Goal: Information Seeking & Learning: Understand process/instructions

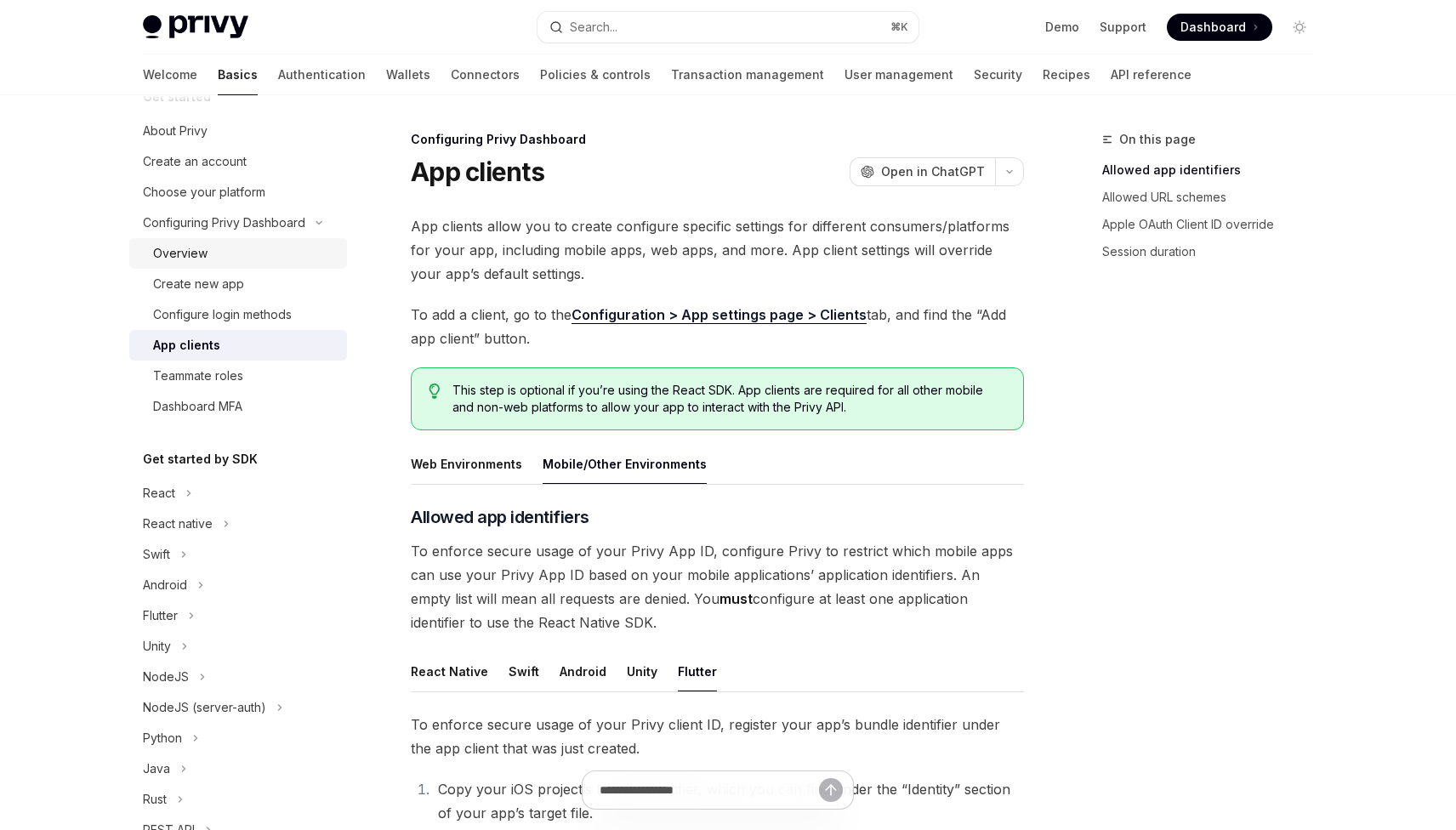
click at [181, 255] on div "Overview" at bounding box center [179, 253] width 54 height 21
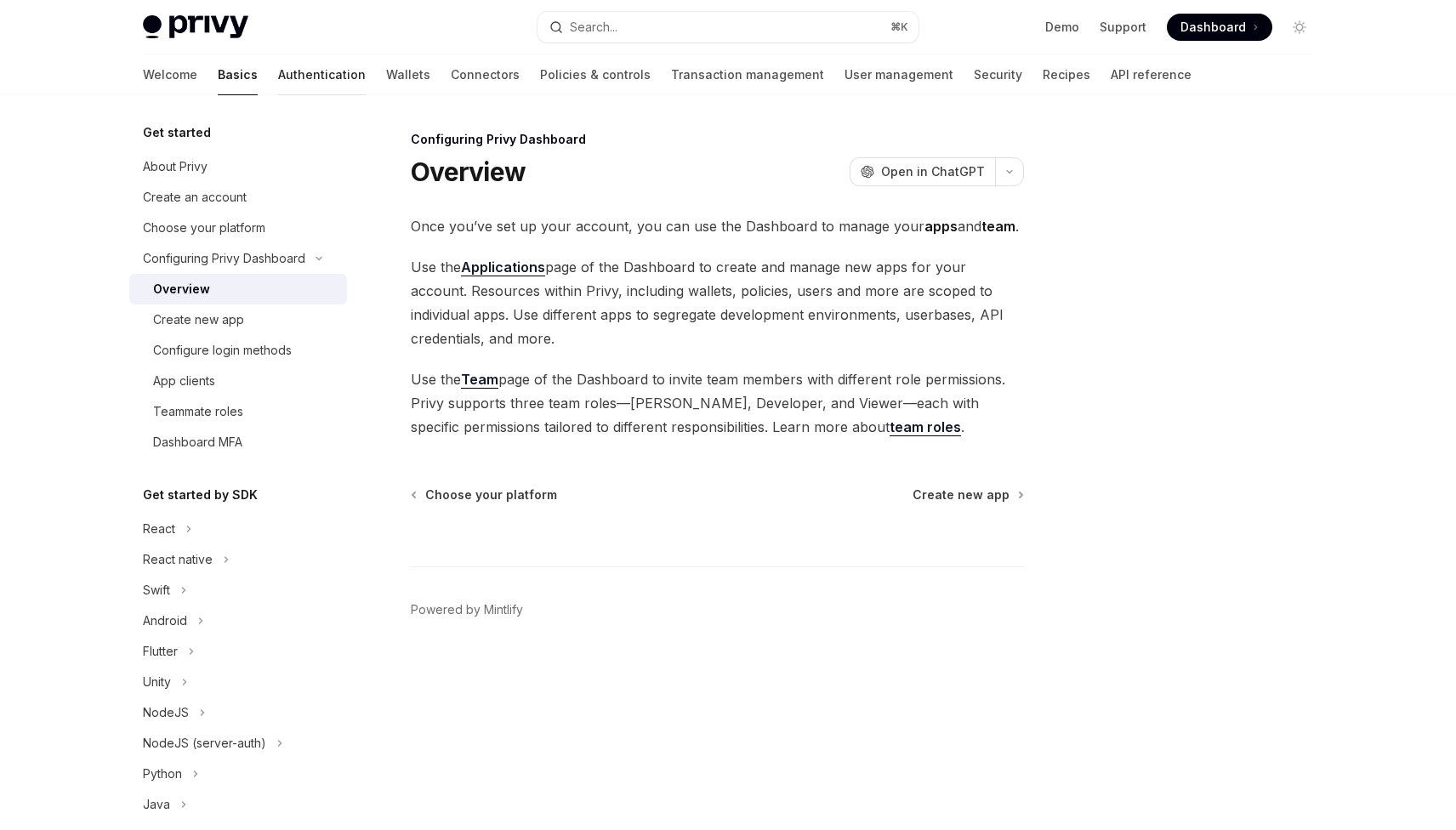
click at [278, 83] on link "Authentication" at bounding box center [322, 75] width 88 height 41
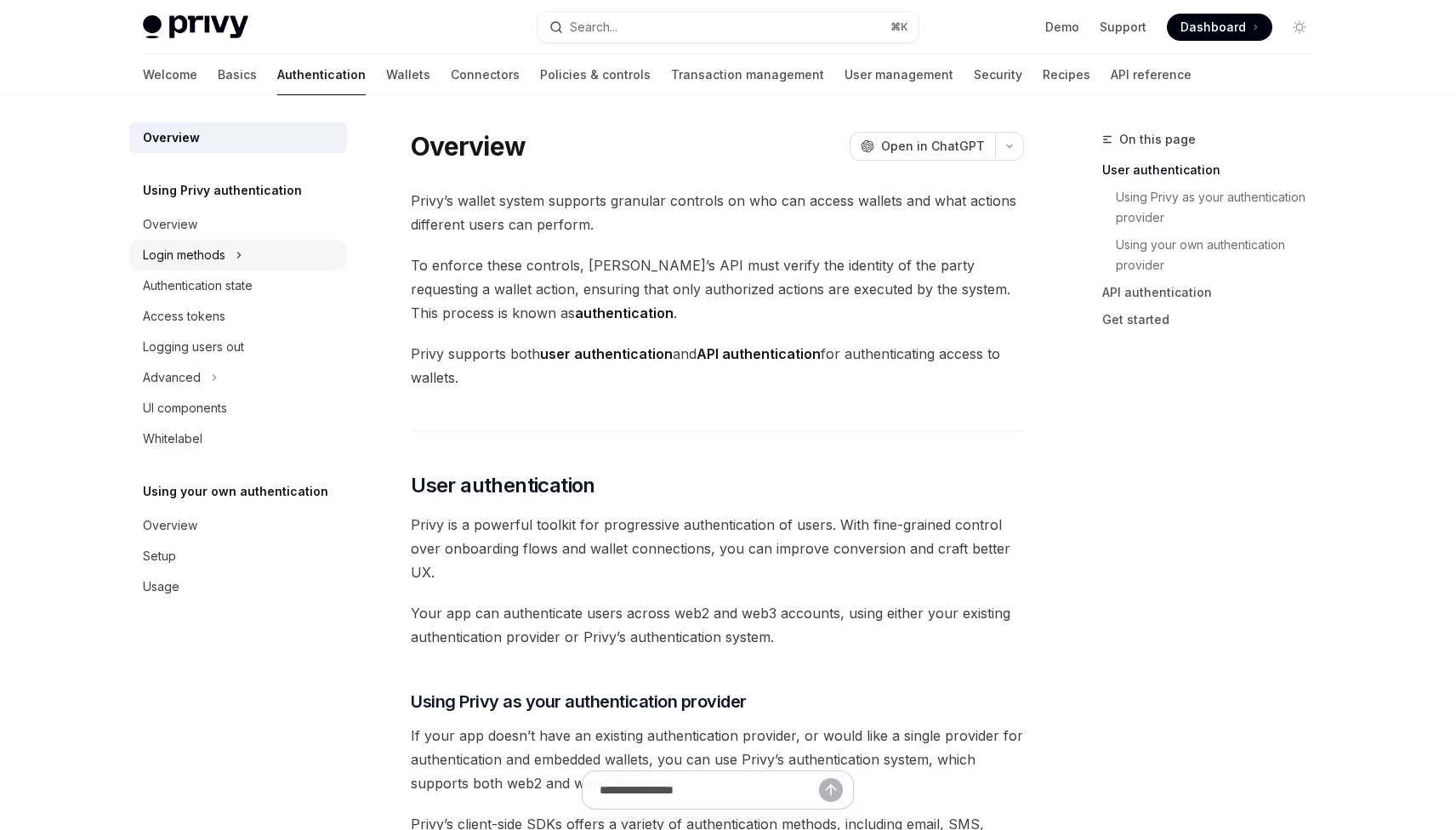
click at [184, 257] on div "Login methods" at bounding box center [184, 255] width 82 height 21
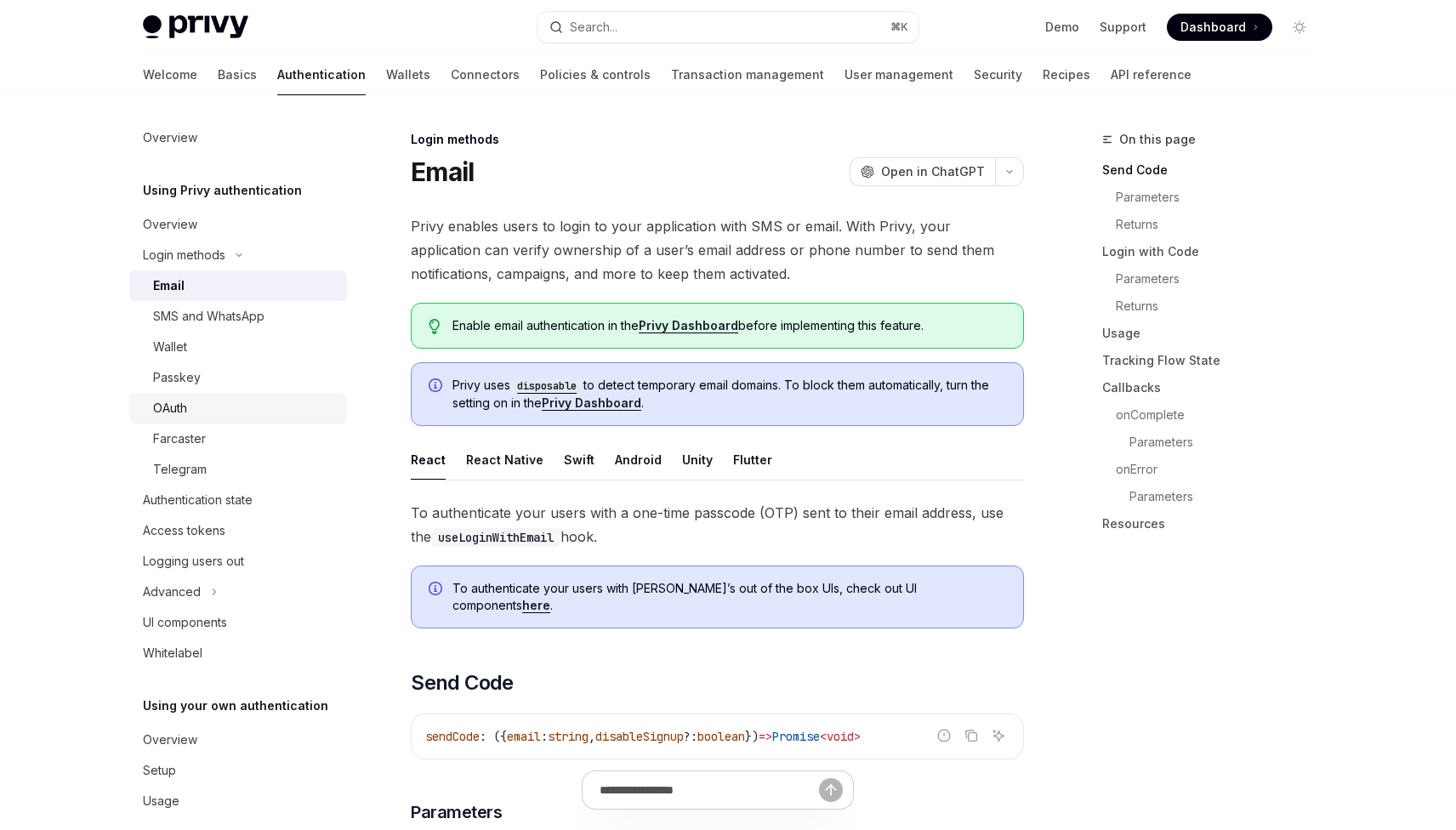
click at [173, 409] on div "OAuth" at bounding box center [170, 409] width 34 height 21
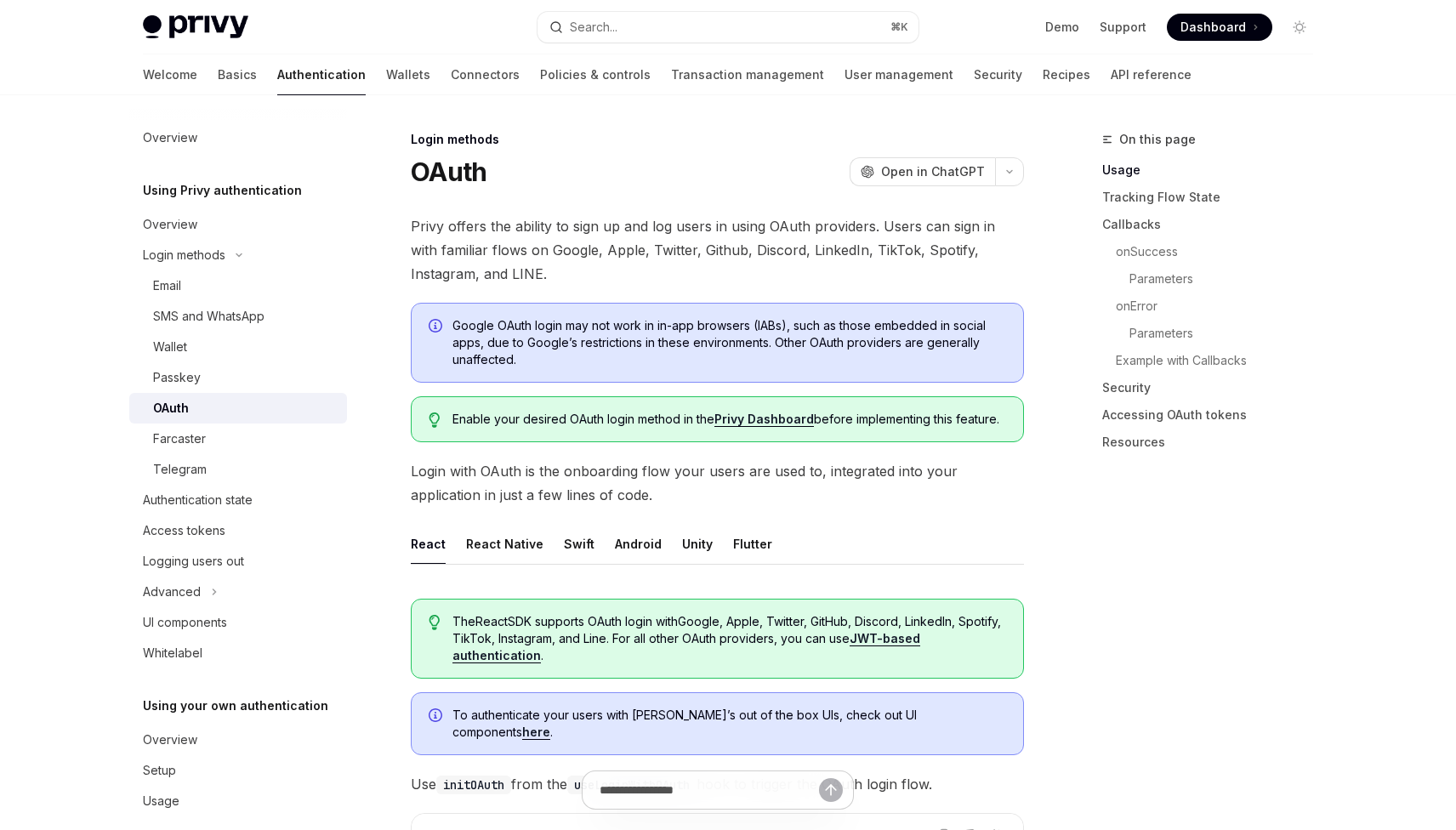
type textarea "*"
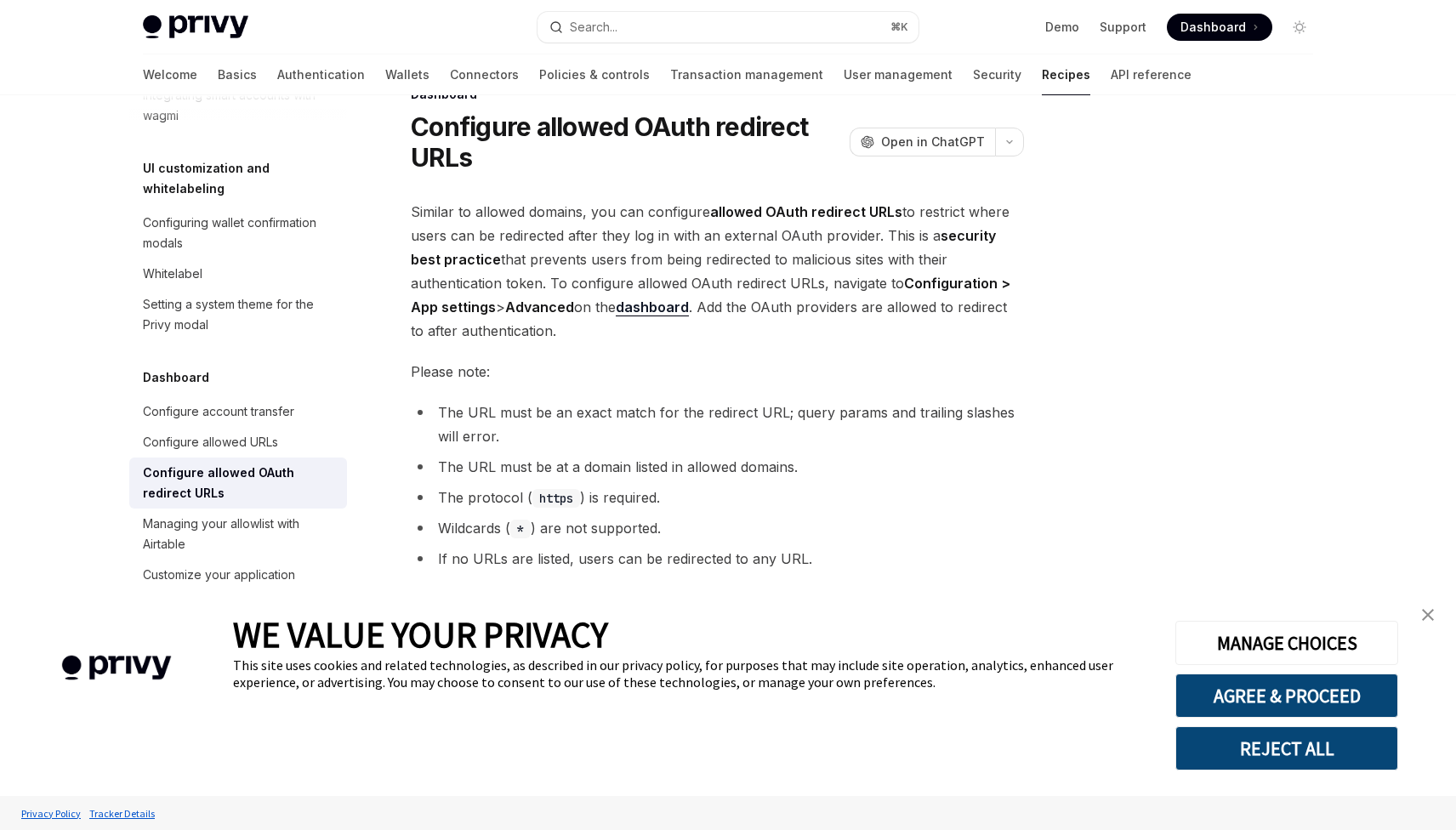
scroll to position [60, 0]
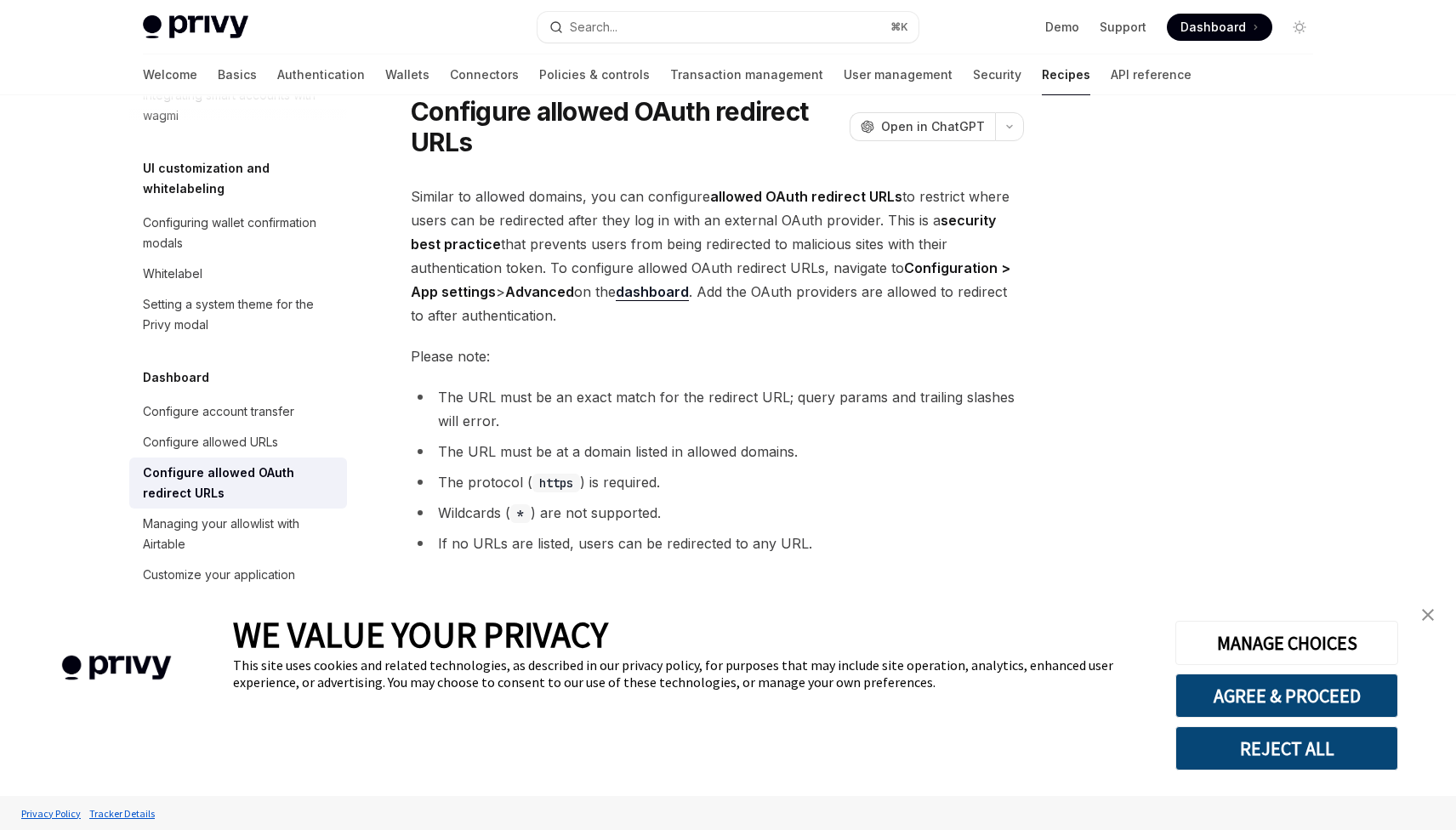
click at [1427, 611] on img "close banner" at bounding box center [1428, 615] width 12 height 12
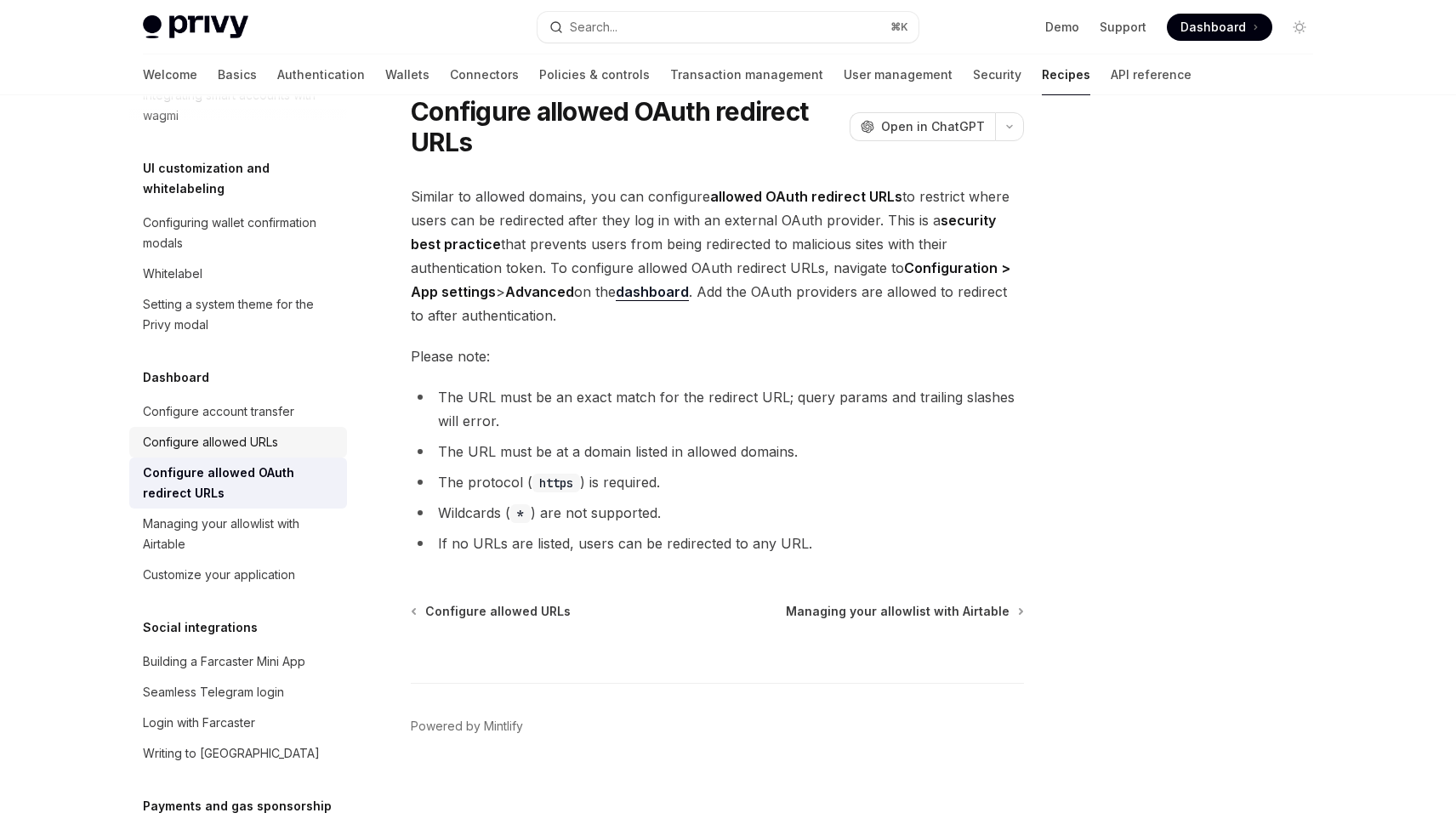
click at [256, 433] on div "Configure allowed URLs" at bounding box center [211, 443] width 136 height 21
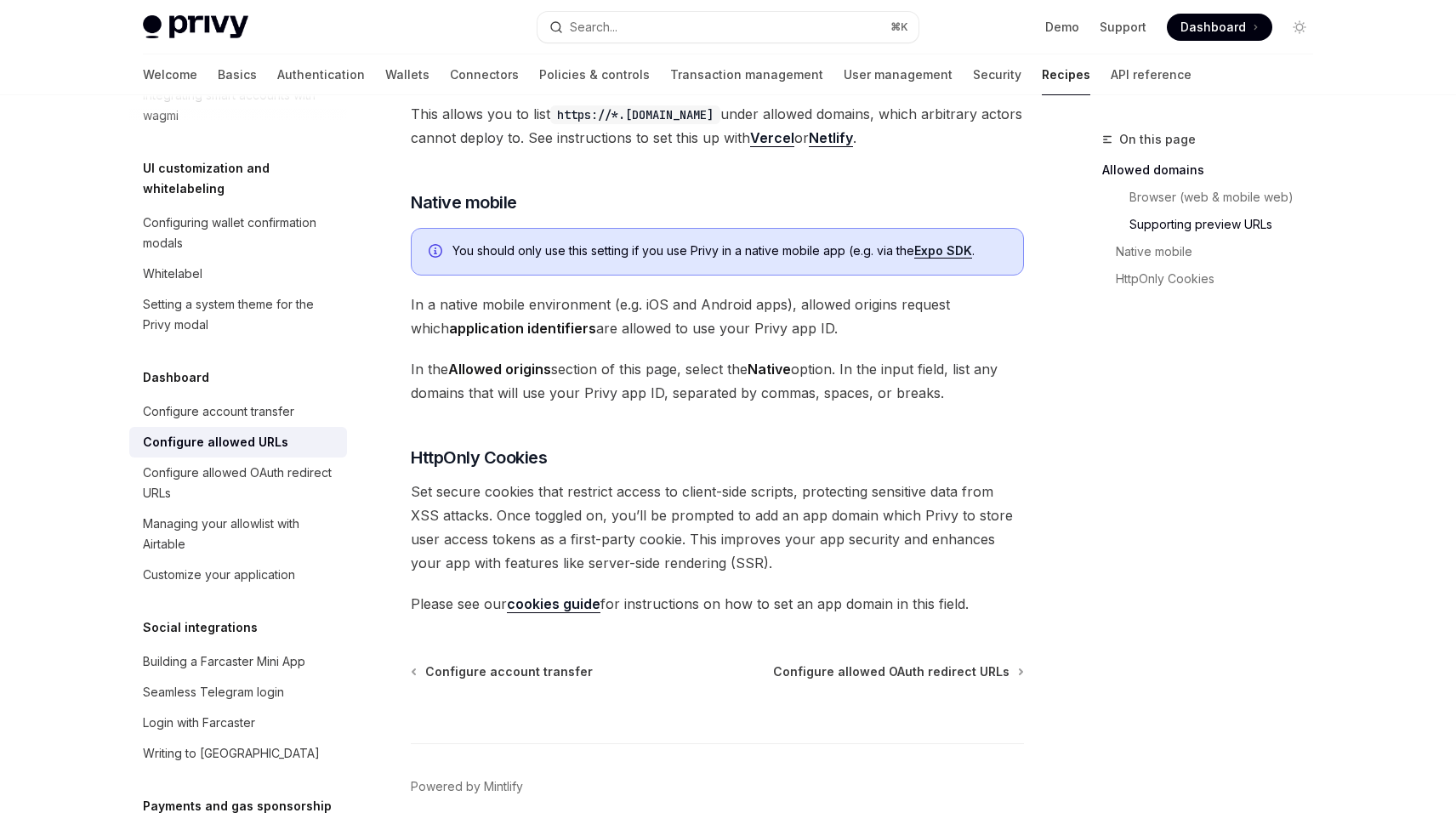
scroll to position [1691, 0]
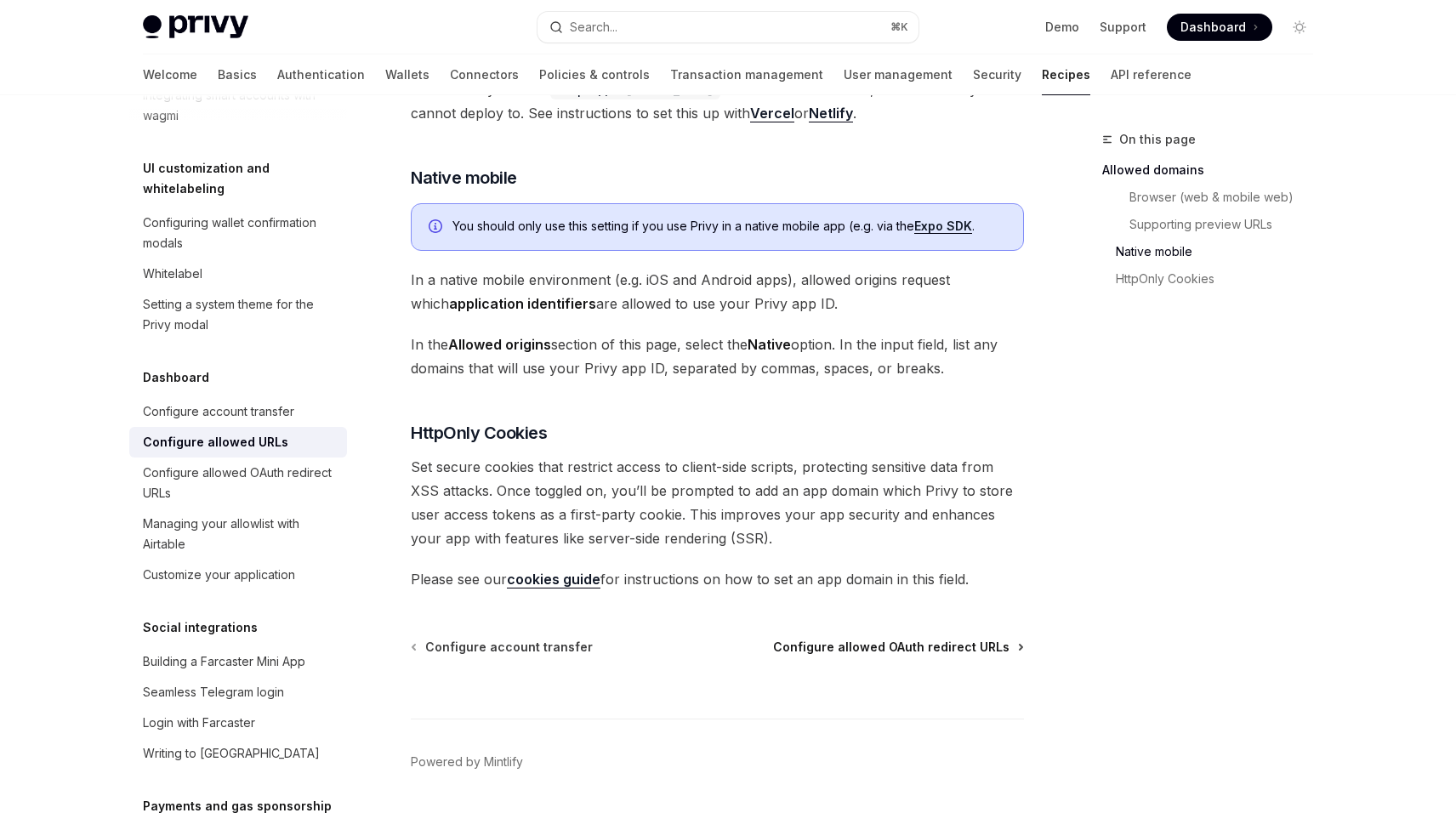
click at [801, 639] on span "Configure allowed OAuth redirect URLs" at bounding box center [891, 647] width 237 height 17
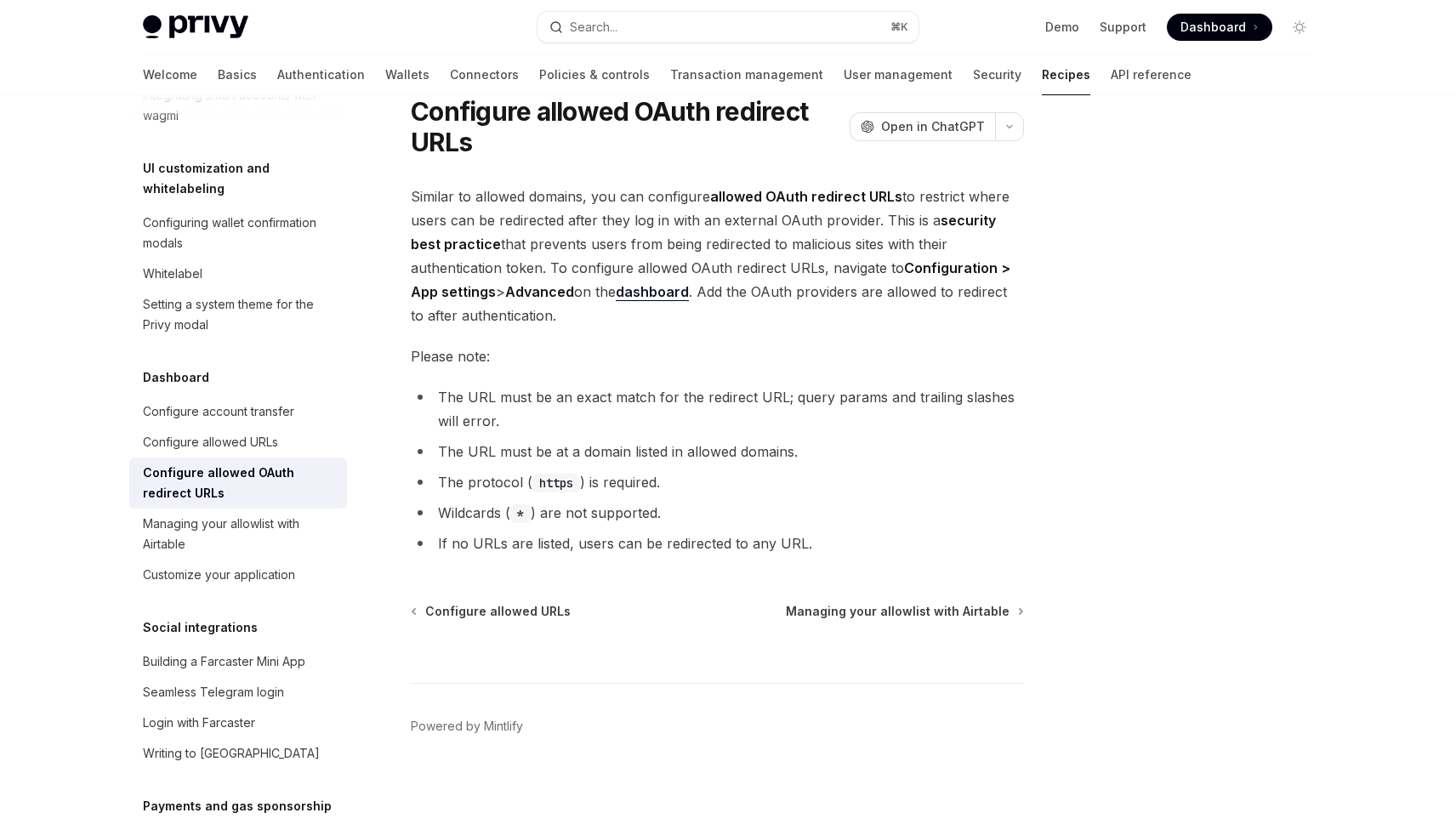
scroll to position [60, 0]
click at [260, 565] on div "Customize your application" at bounding box center [219, 575] width 152 height 21
type textarea "*"
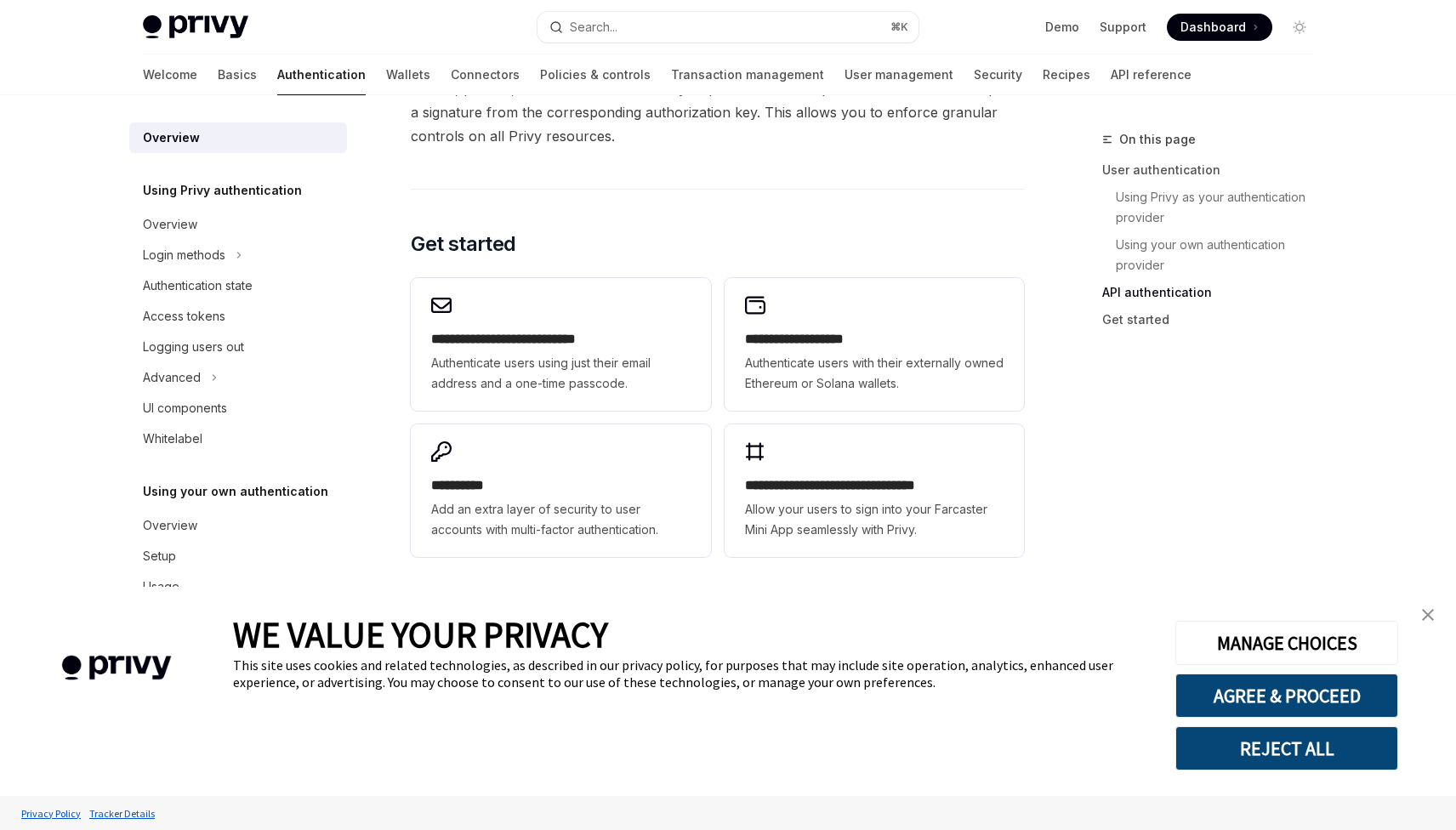
scroll to position [1306, 0]
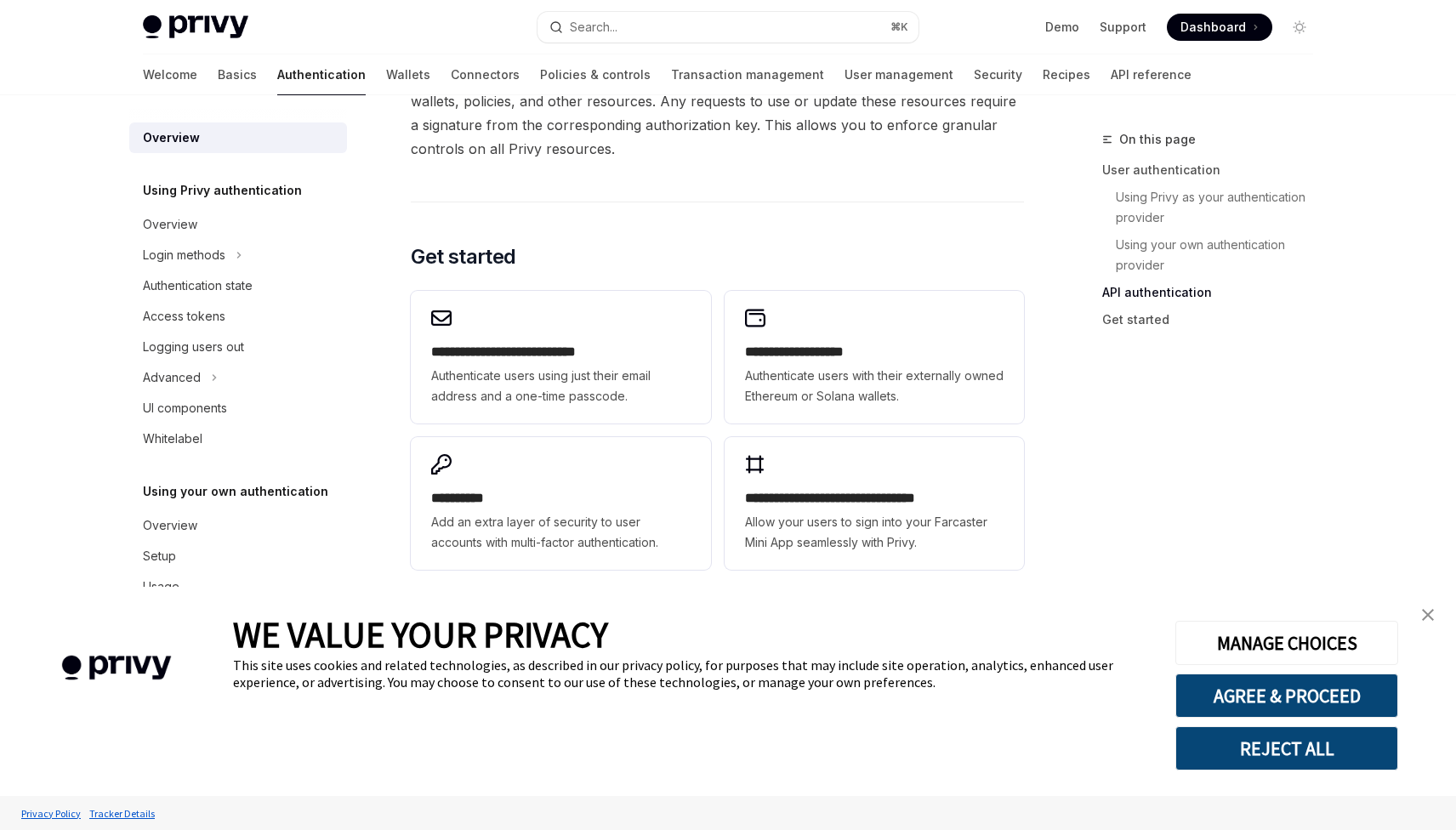
click at [1422, 610] on img "close banner" at bounding box center [1428, 615] width 12 height 12
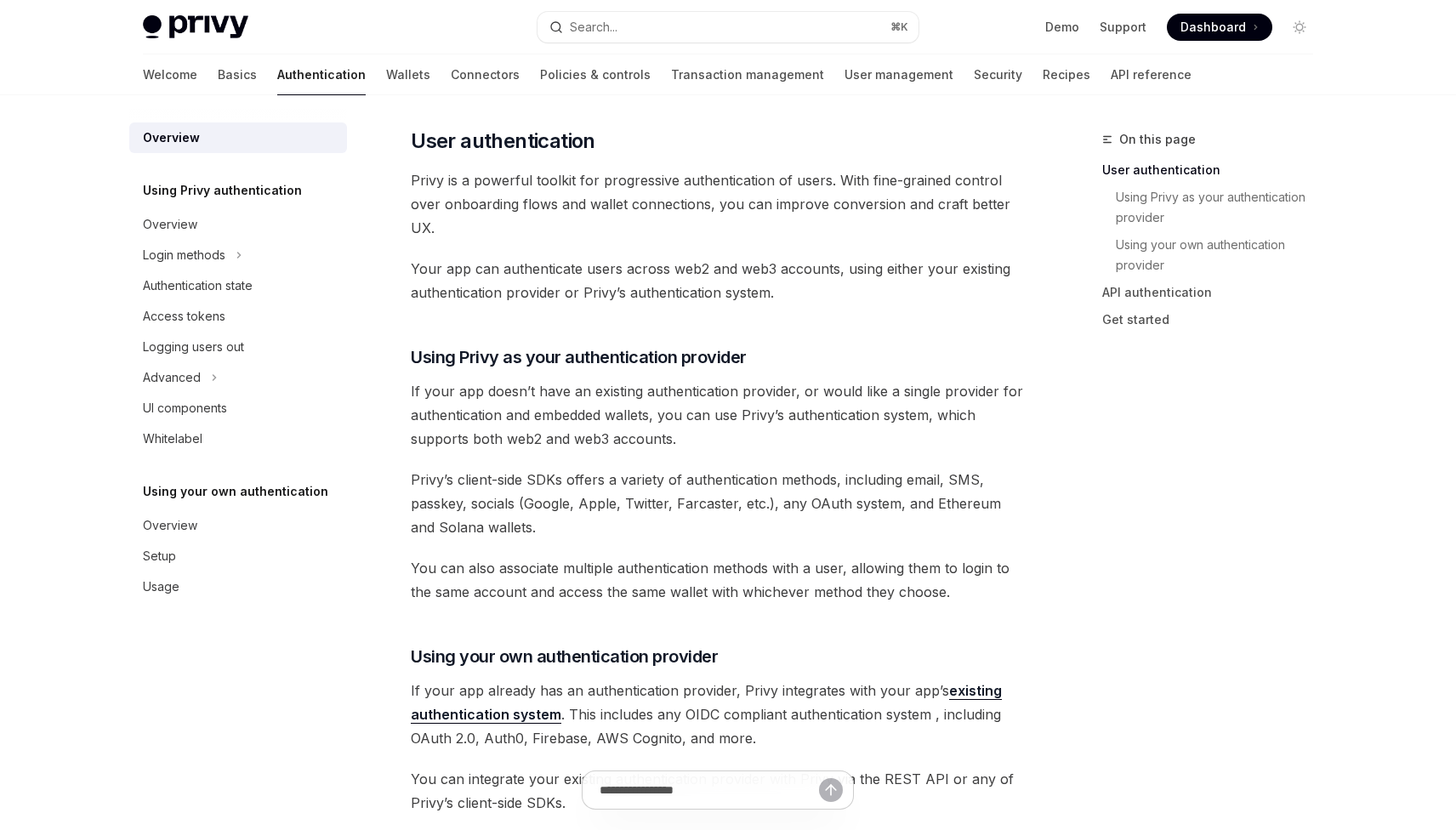
scroll to position [0, 0]
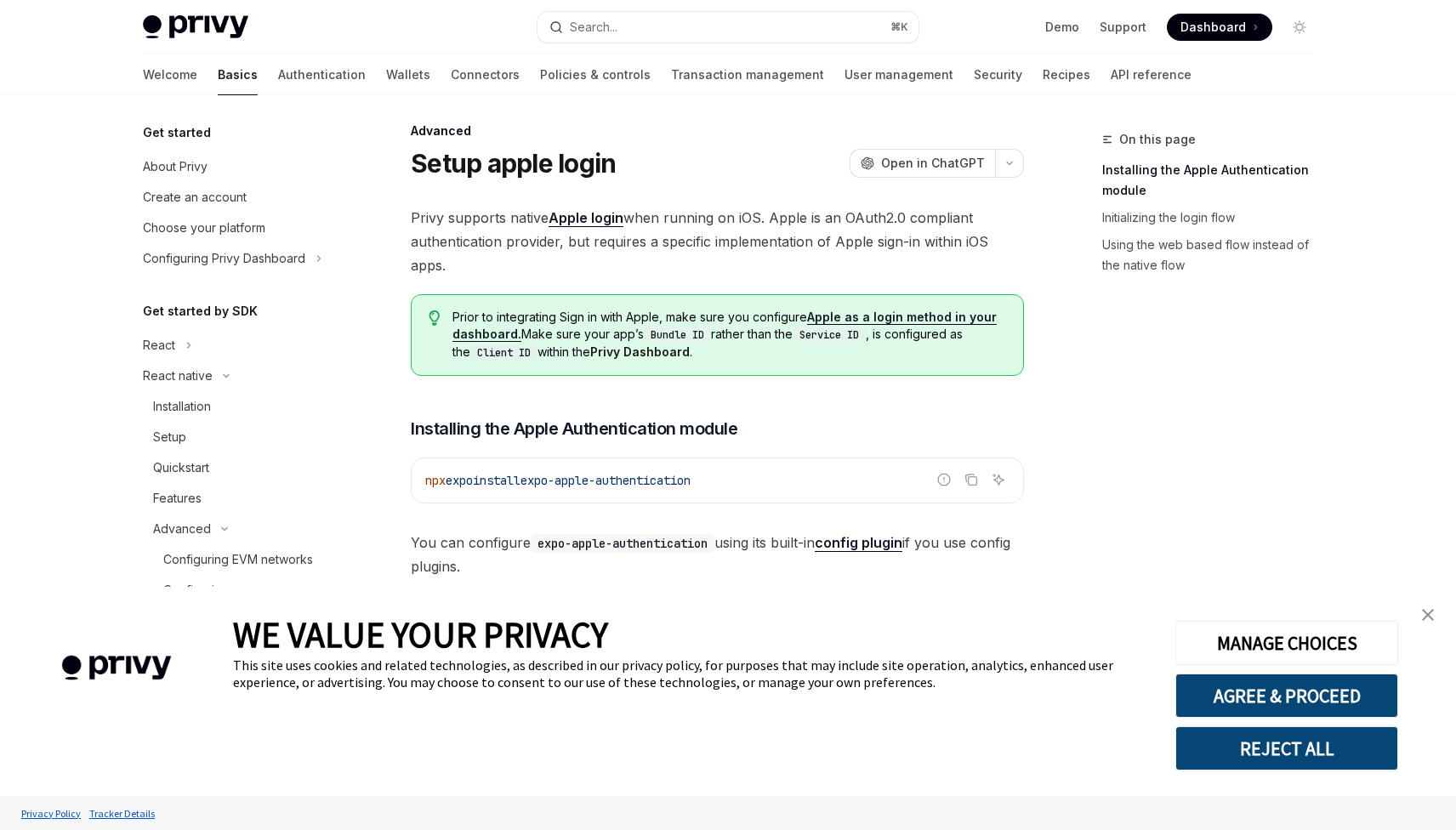
scroll to position [2, 0]
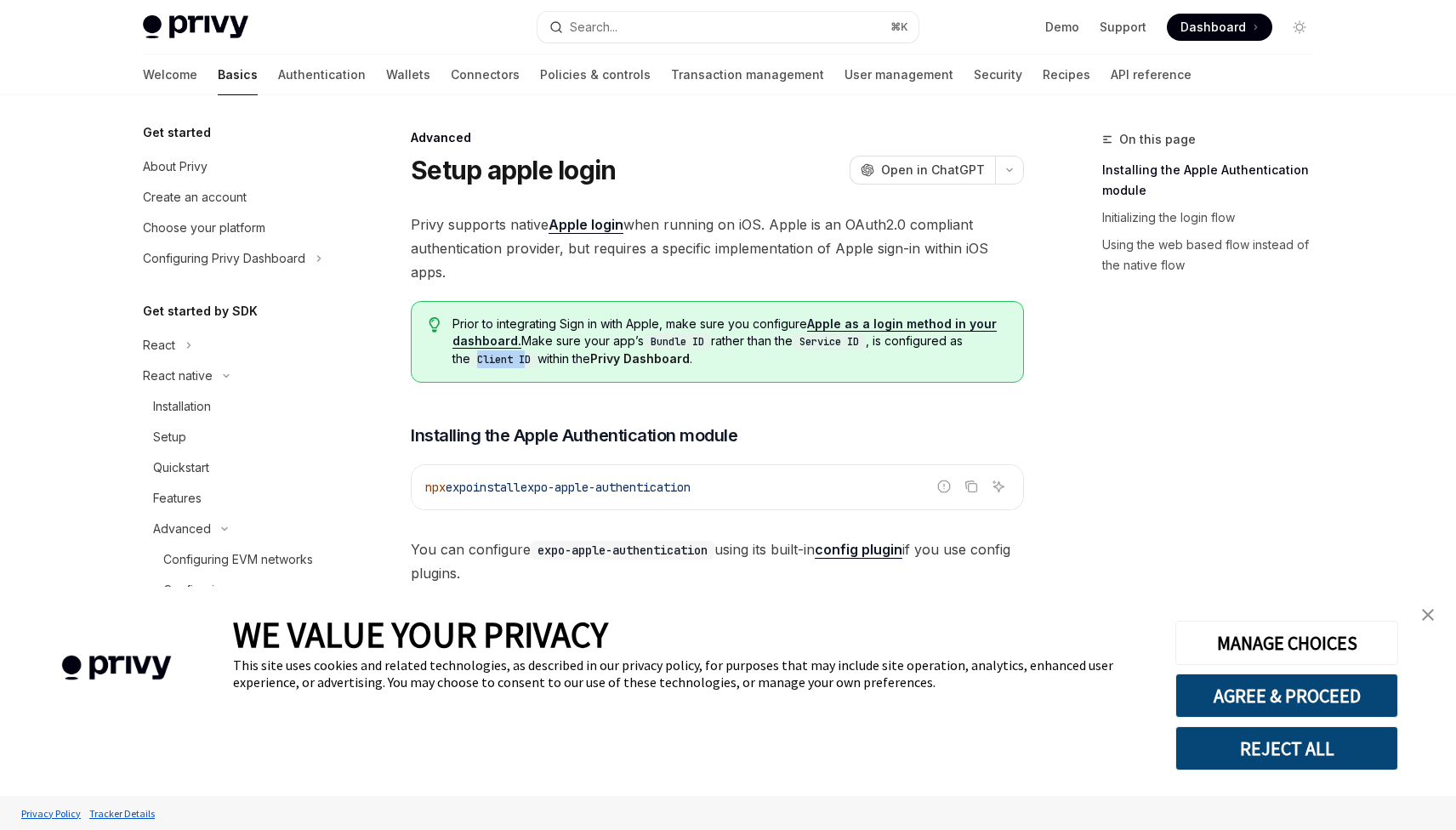
drag, startPoint x: 511, startPoint y: 359, endPoint x: 457, endPoint y: 358, distance: 54.0
click at [470, 358] on code "Client ID" at bounding box center [504, 360] width 67 height 17
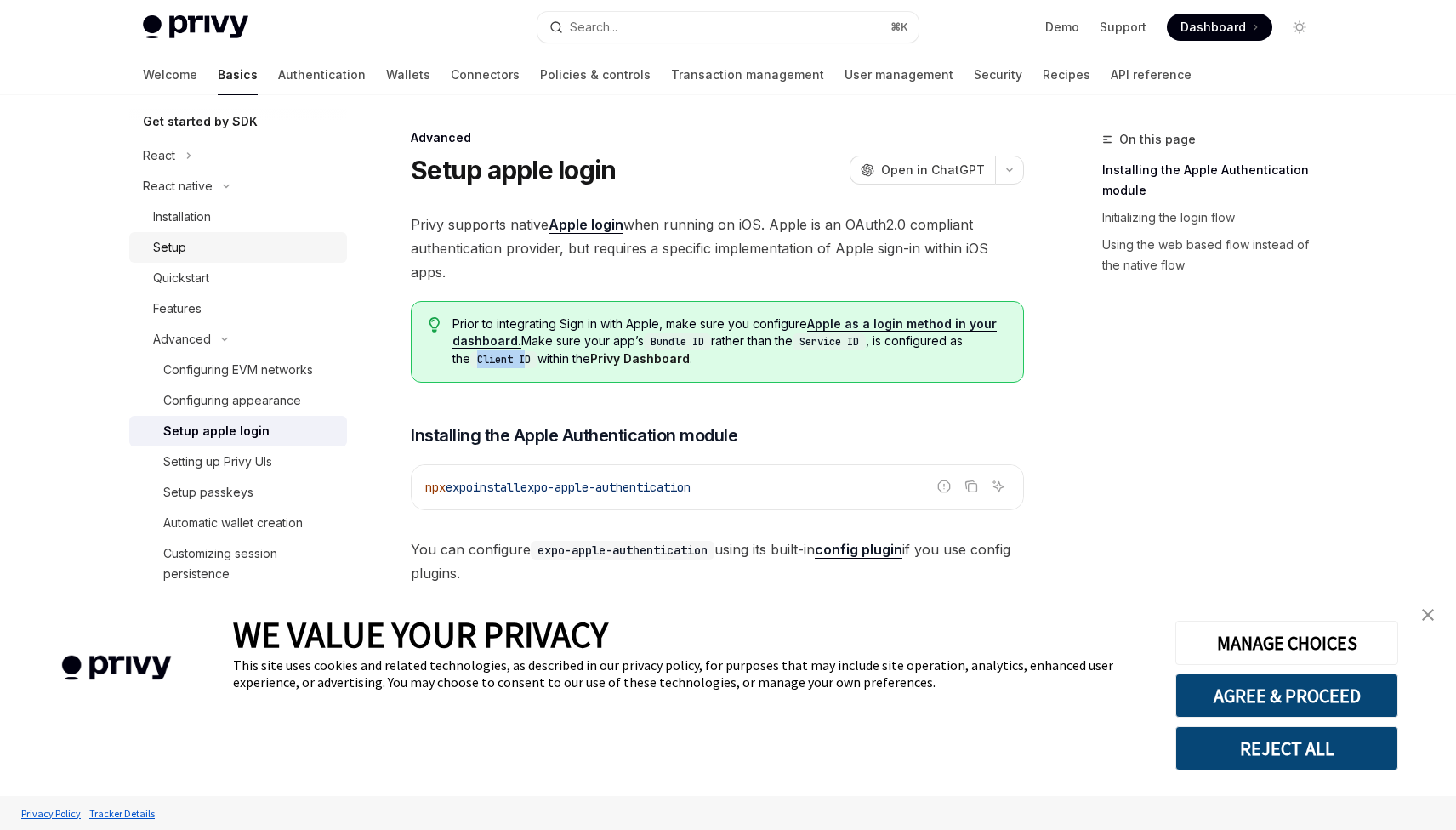
scroll to position [201, 0]
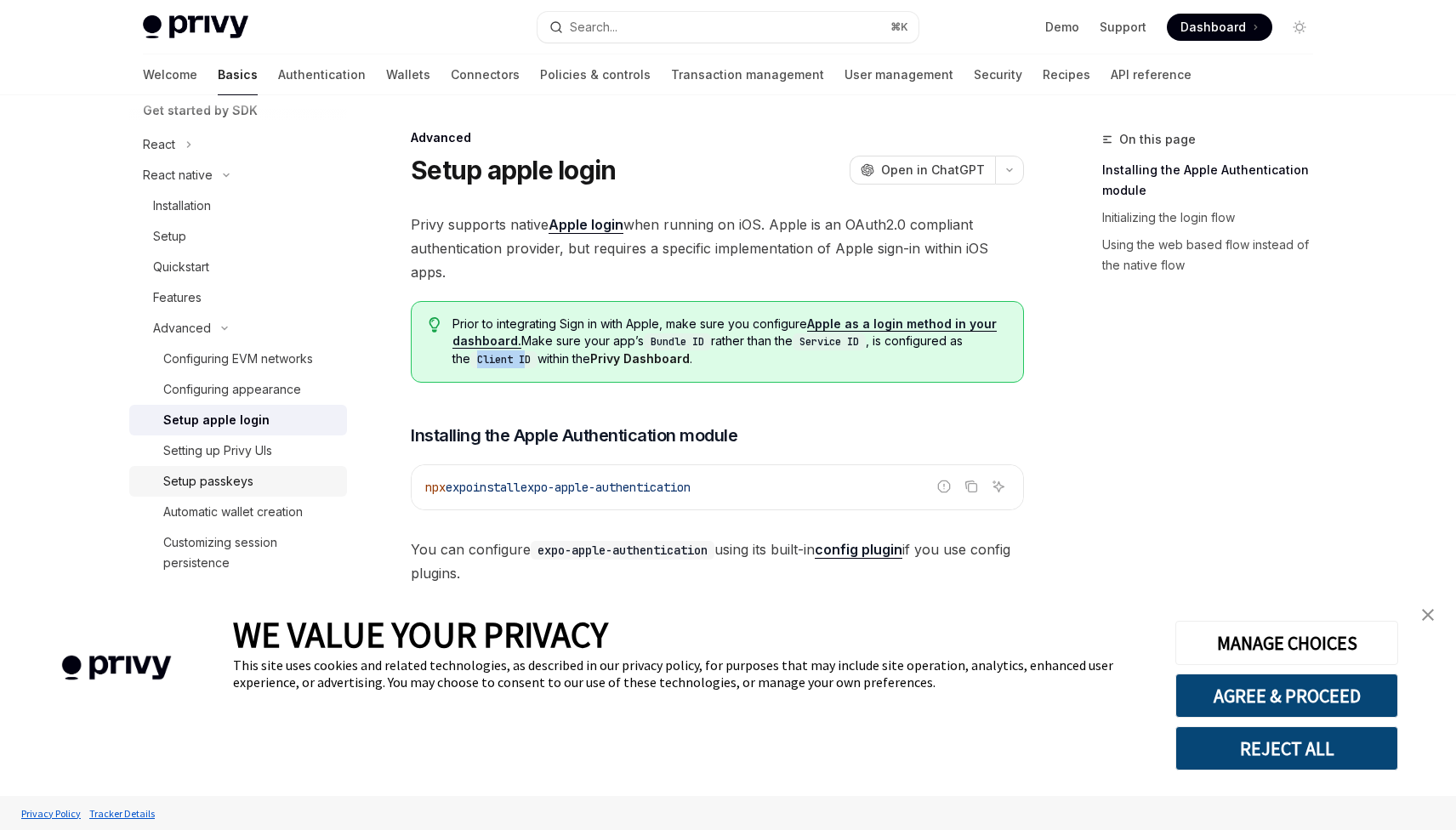
click at [219, 476] on div "Setup passkeys" at bounding box center [208, 482] width 90 height 21
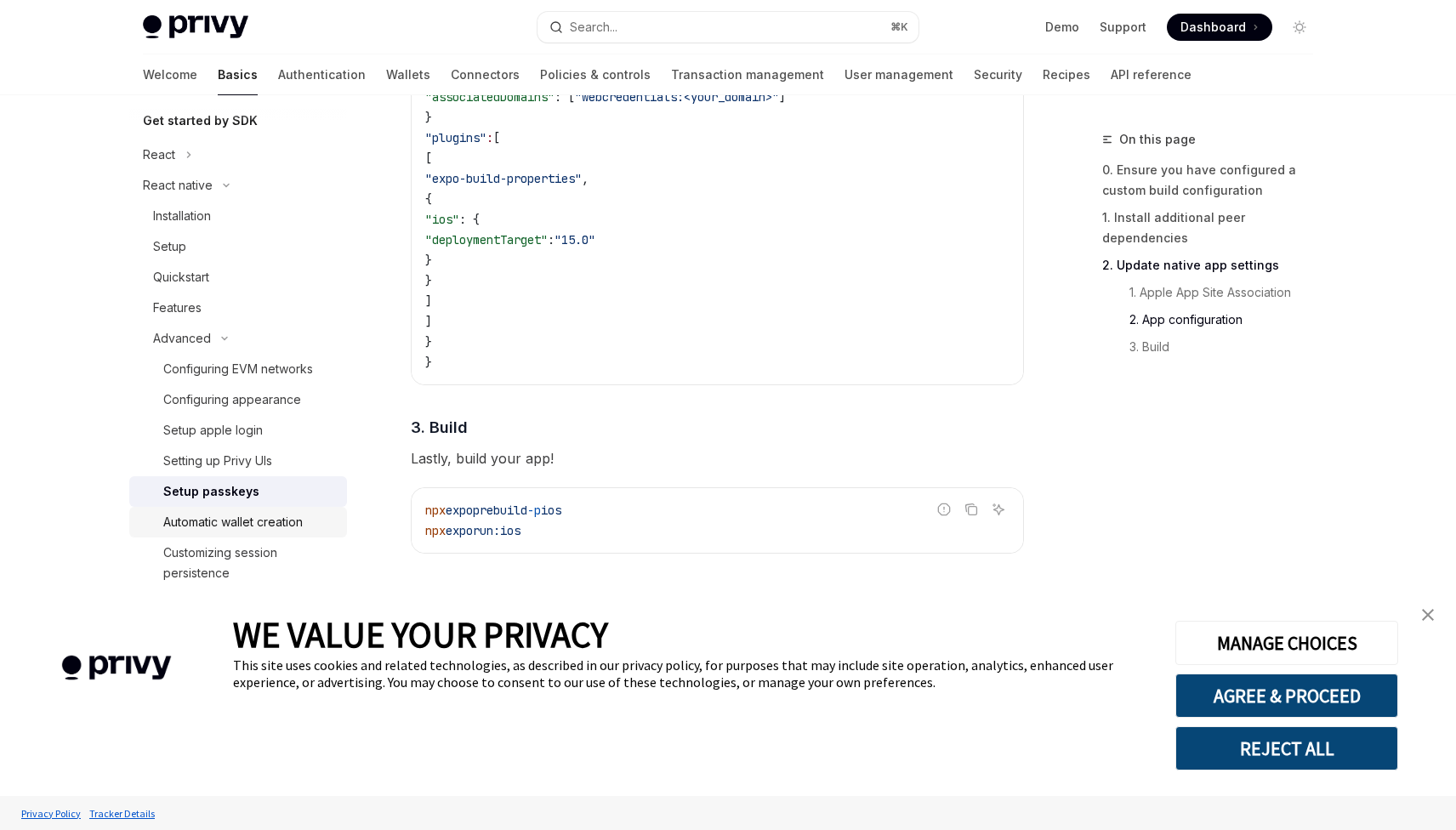
scroll to position [170, 0]
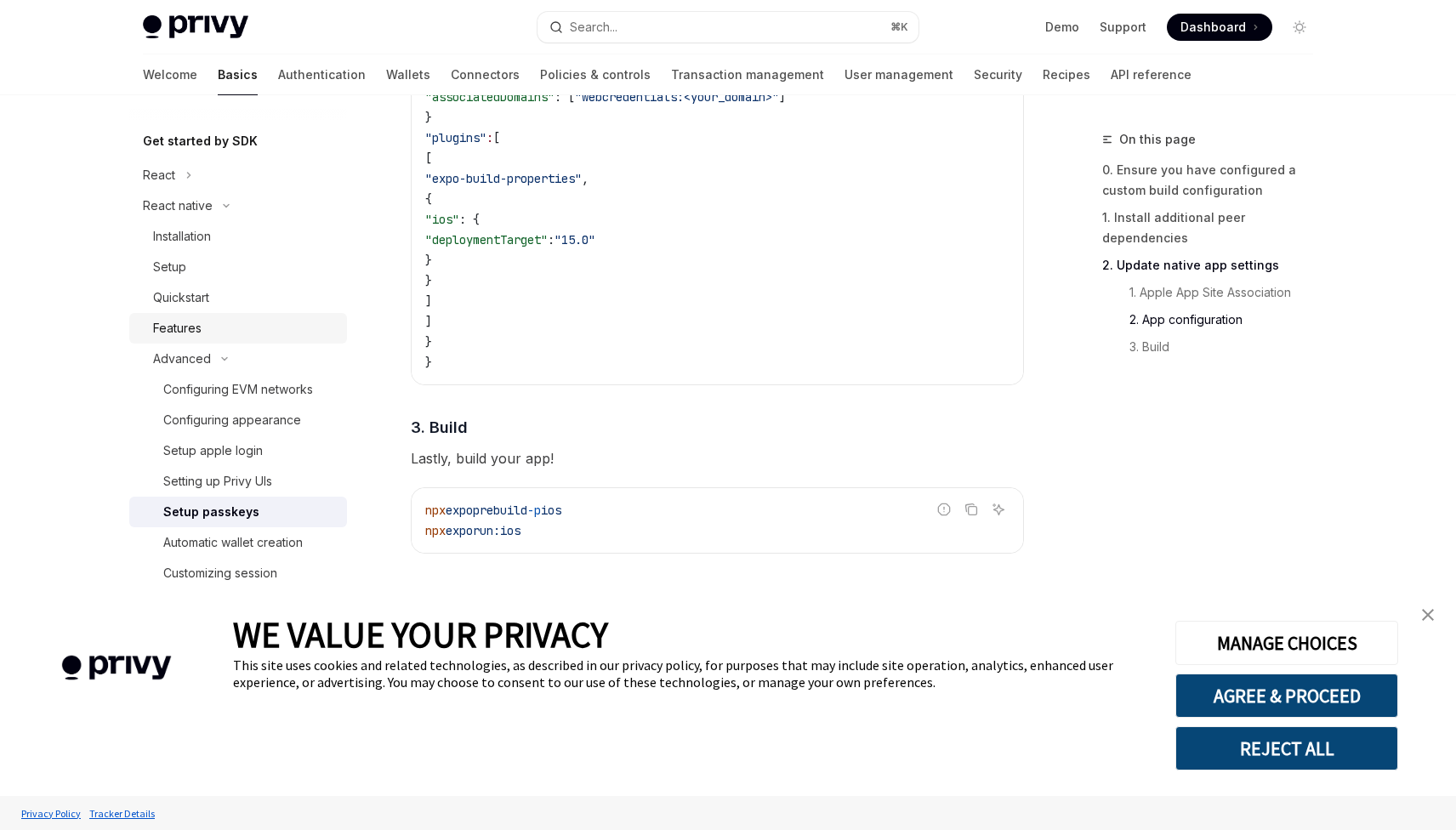
click at [202, 329] on div "Features" at bounding box center [245, 329] width 184 height 21
type textarea "*"
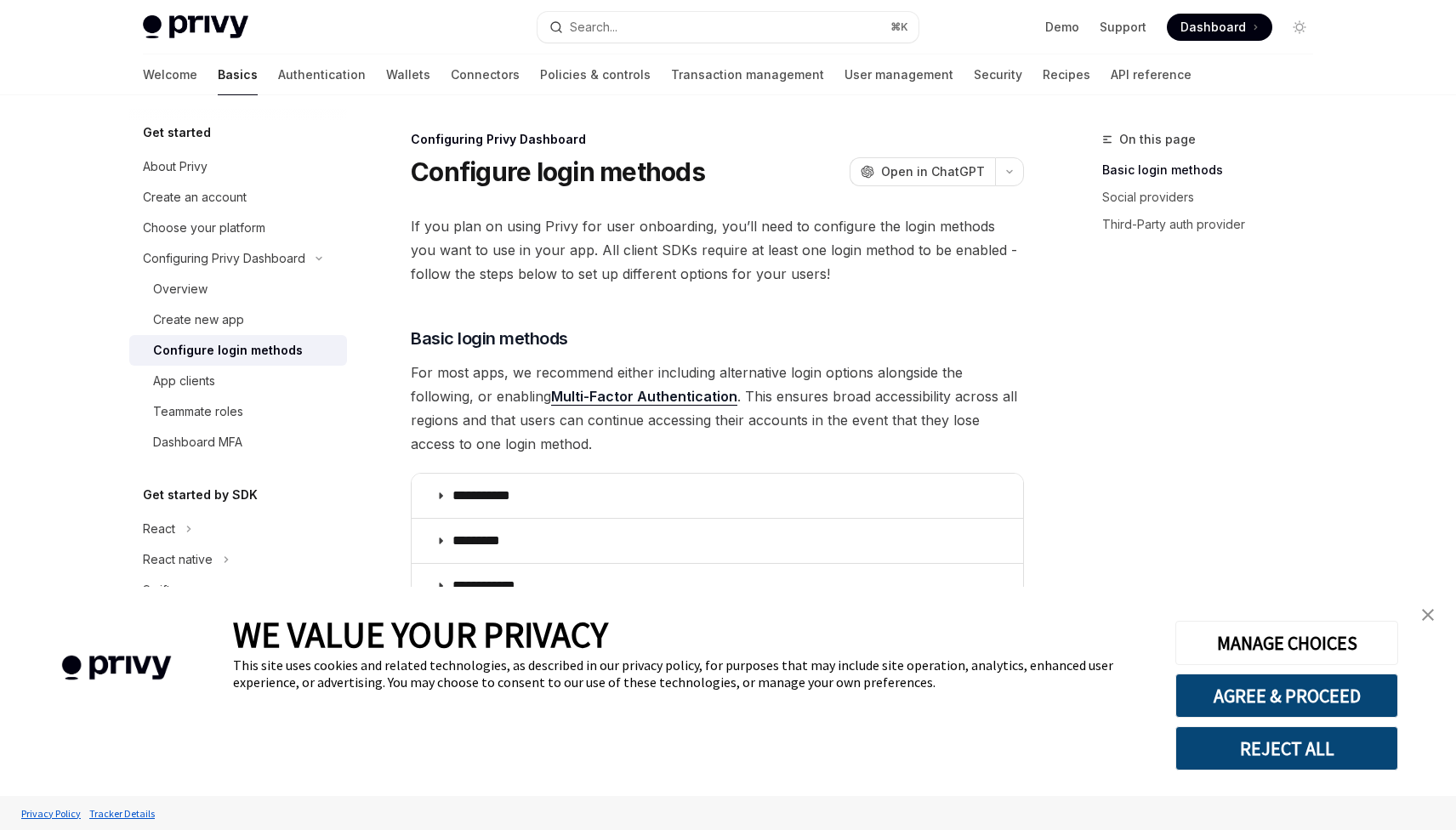
click at [1423, 617] on img "close banner" at bounding box center [1428, 615] width 12 height 12
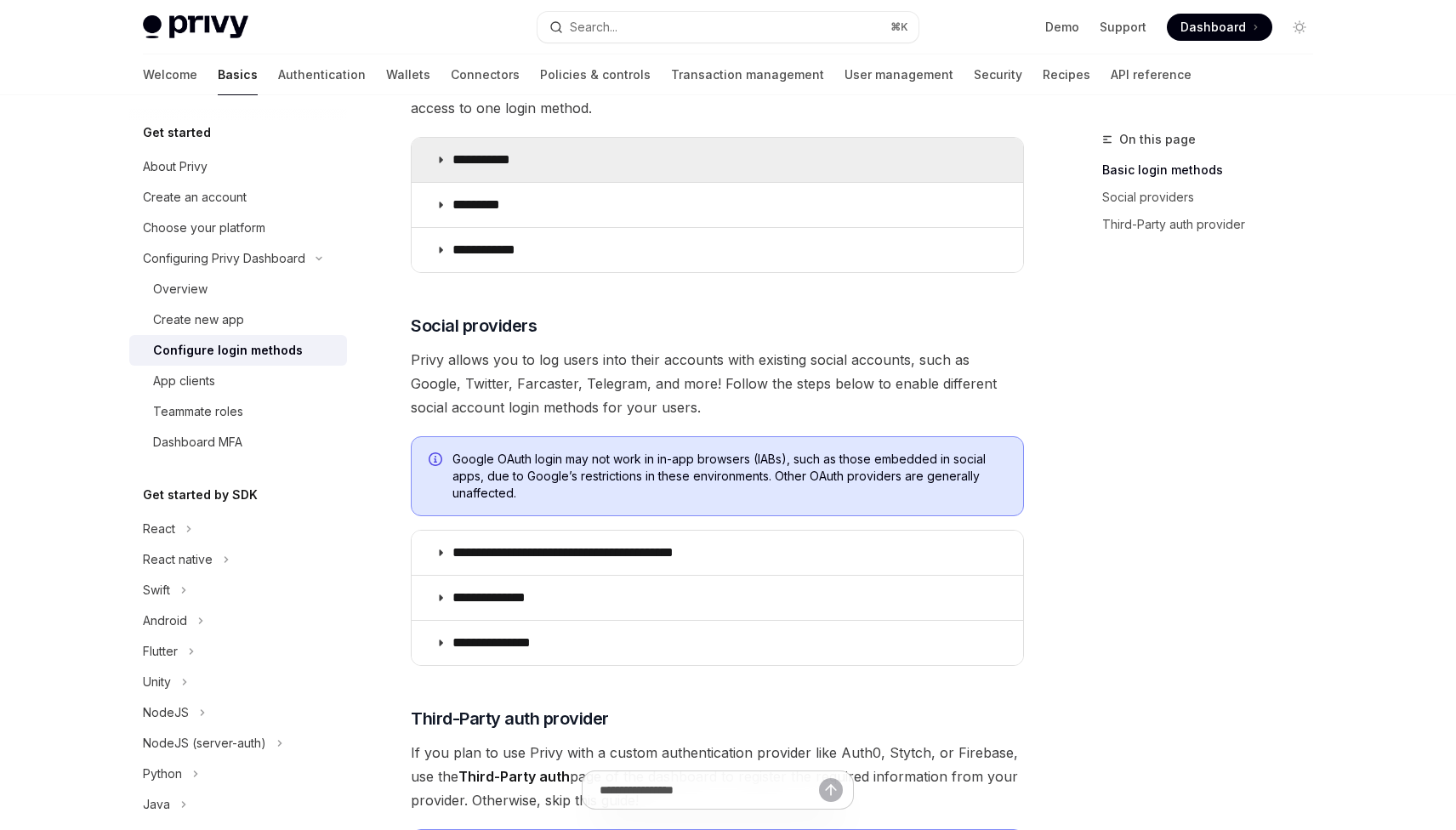
scroll to position [344, 0]
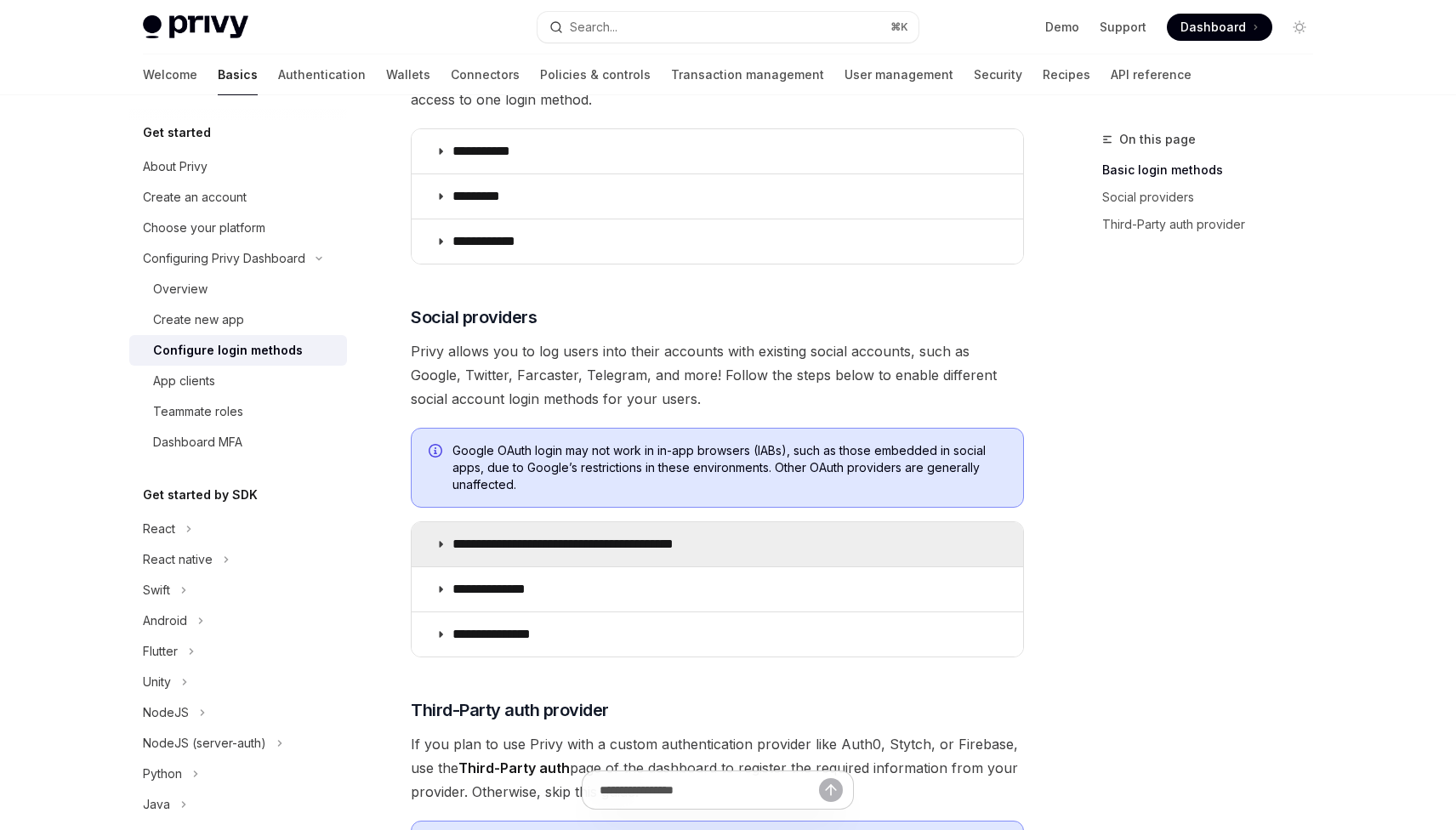
click at [745, 541] on summary "**********" at bounding box center [717, 545] width 612 height 45
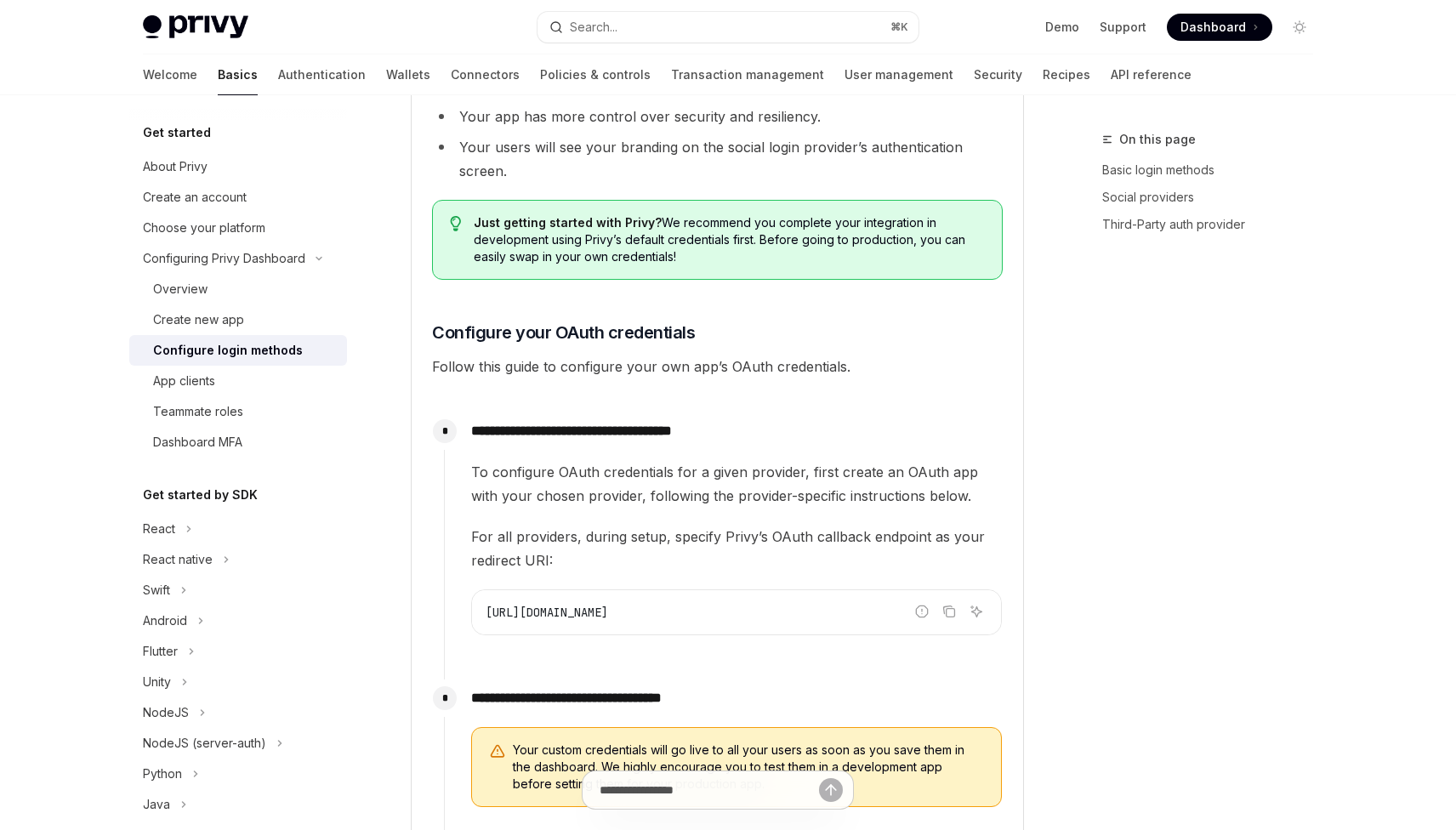
scroll to position [1220, 0]
click at [949, 611] on icon "Copy the contents from the code block" at bounding box center [949, 610] width 14 height 14
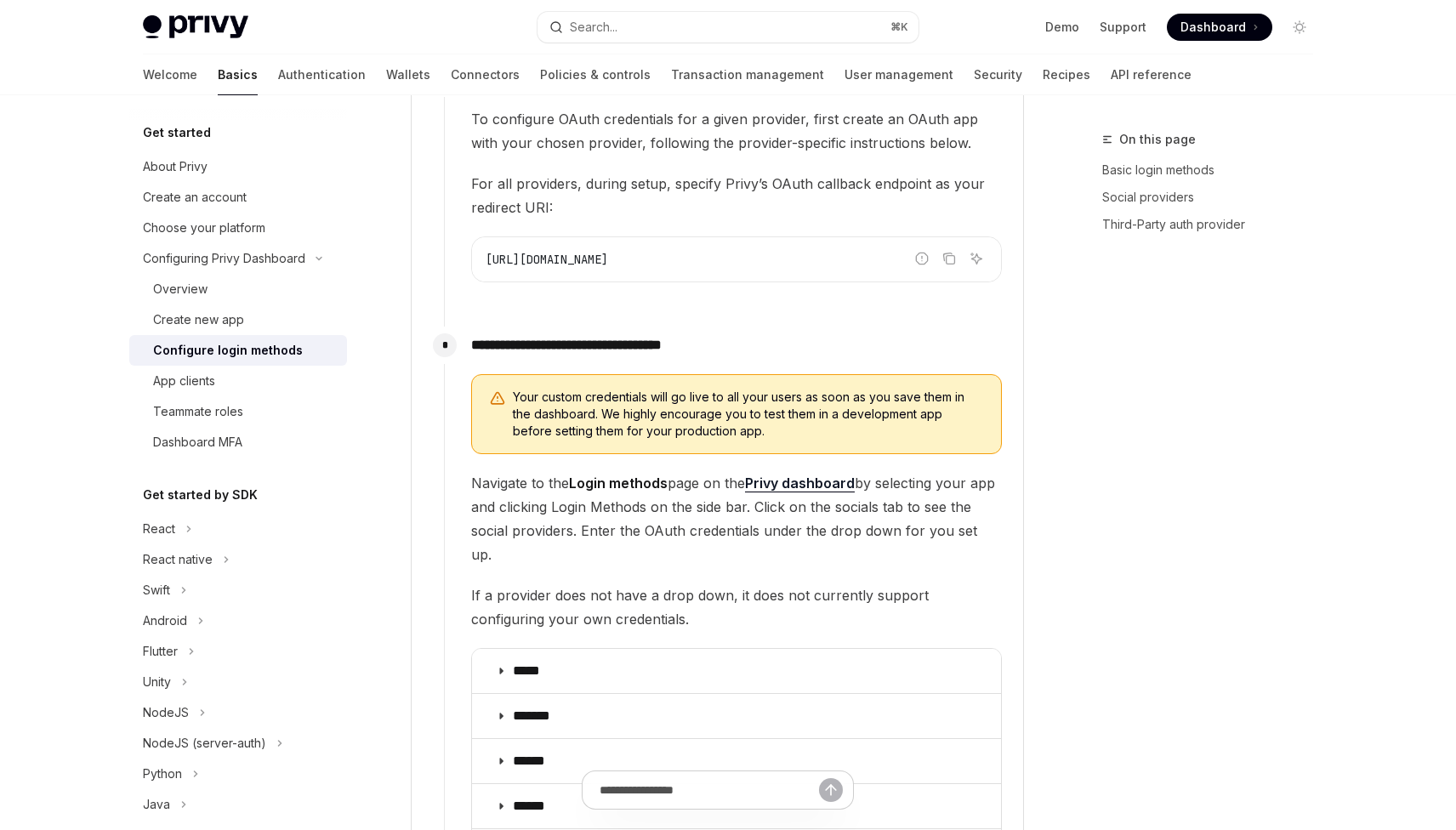
scroll to position [1568, 0]
